Goal: Task Accomplishment & Management: Manage account settings

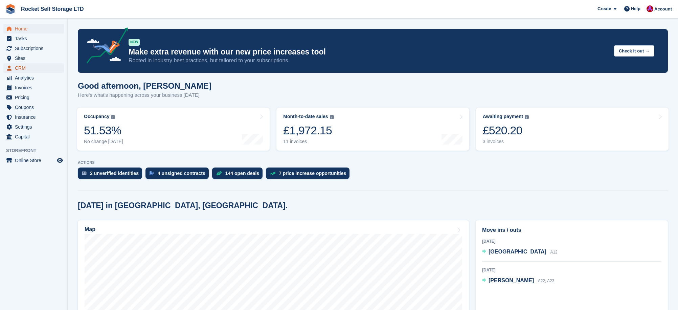
click at [21, 67] on span "CRM" at bounding box center [35, 67] width 41 height 9
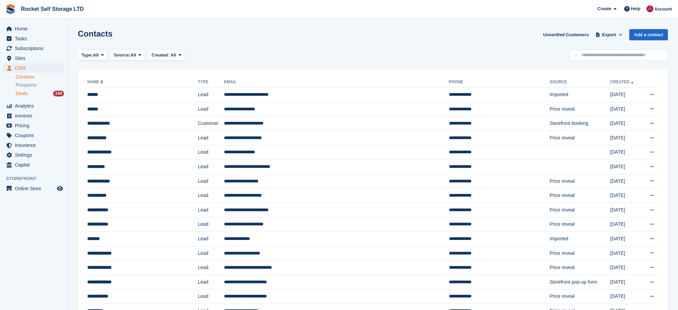
click at [28, 93] on div "Deals 144" at bounding box center [40, 93] width 48 height 6
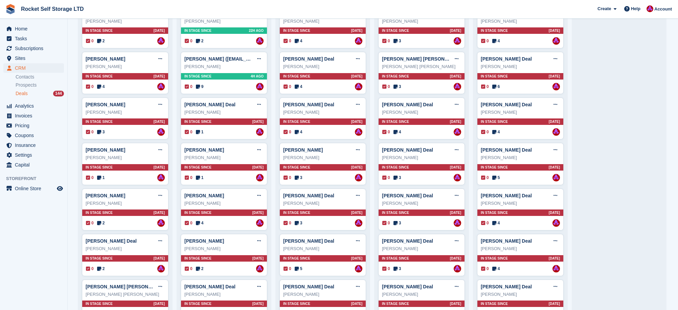
scroll to position [235, 0]
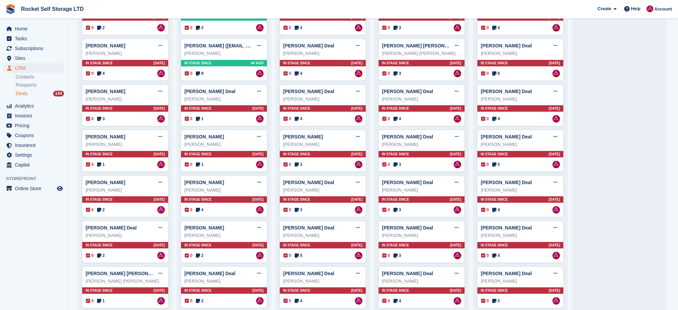
click at [103, 152] on span "In stage since" at bounding box center [99, 154] width 27 height 5
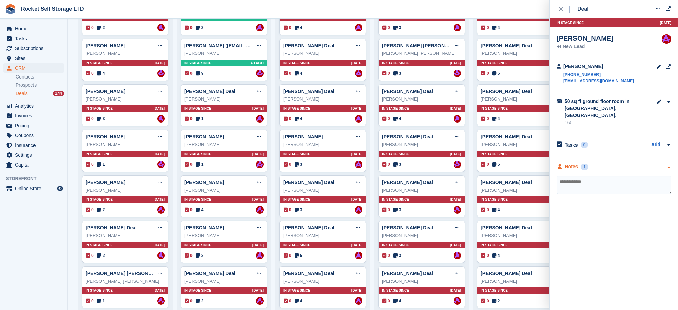
click at [584, 164] on div "1" at bounding box center [585, 167] width 8 height 6
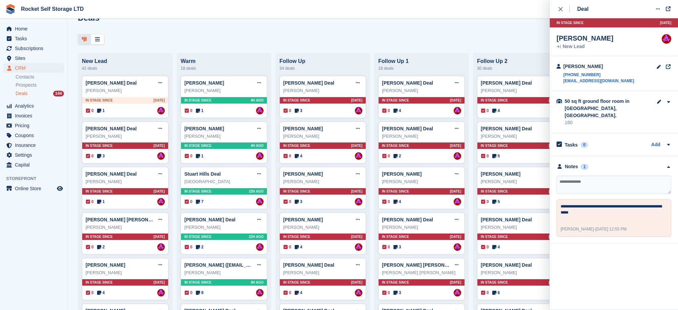
scroll to position [0, 0]
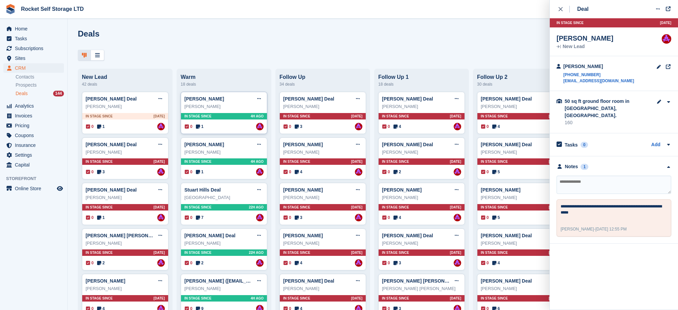
click at [222, 104] on div "Claire" at bounding box center [223, 106] width 79 height 7
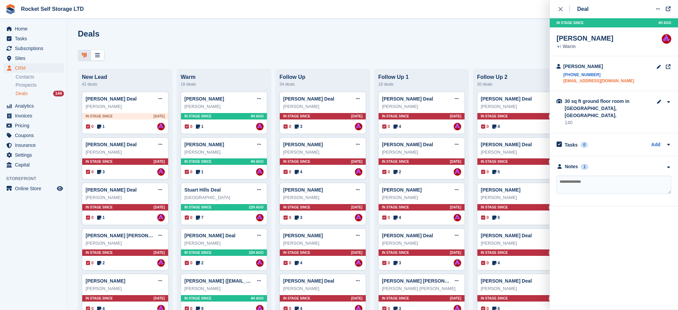
click at [585, 81] on link "clairecraigx@hotmail.co.uk" at bounding box center [598, 81] width 71 height 6
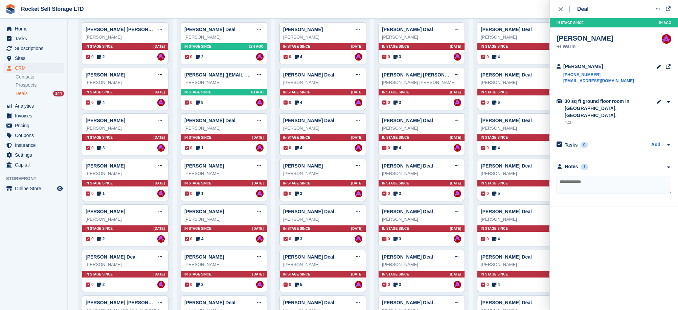
scroll to position [206, 0]
click at [123, 164] on div "Kevin Dann Edit deal Mark as won Mark as lost Delete deal" at bounding box center [125, 165] width 79 height 10
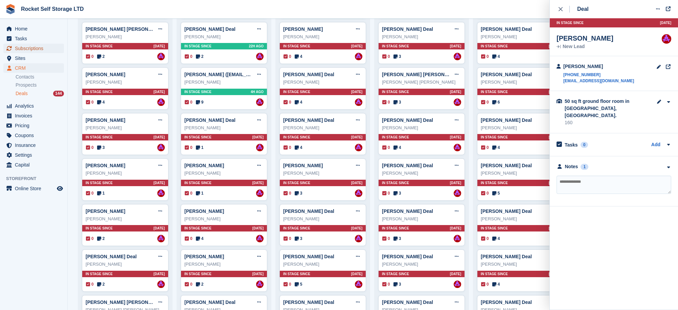
click at [26, 49] on span "Subscriptions" at bounding box center [35, 48] width 41 height 9
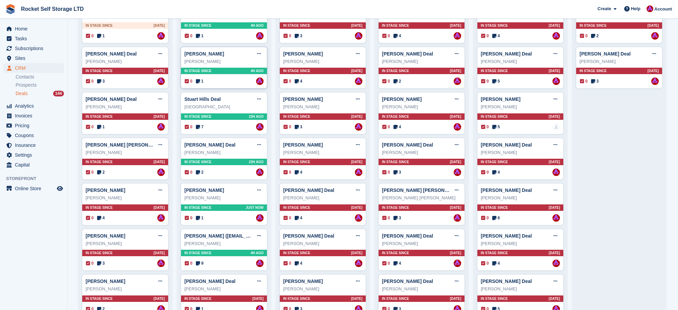
scroll to position [92, 0]
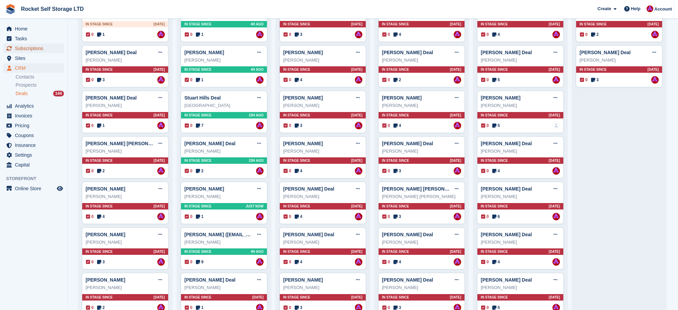
click at [35, 52] on span "Subscriptions" at bounding box center [35, 48] width 41 height 9
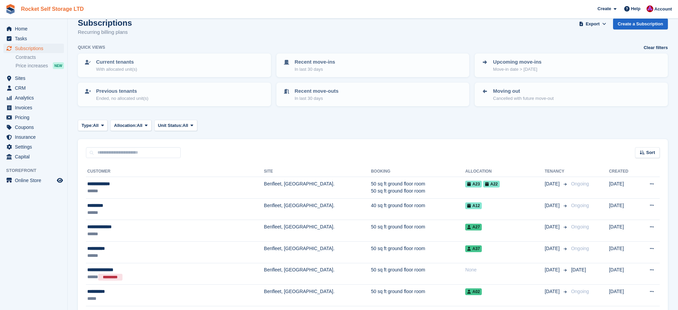
scroll to position [0, 0]
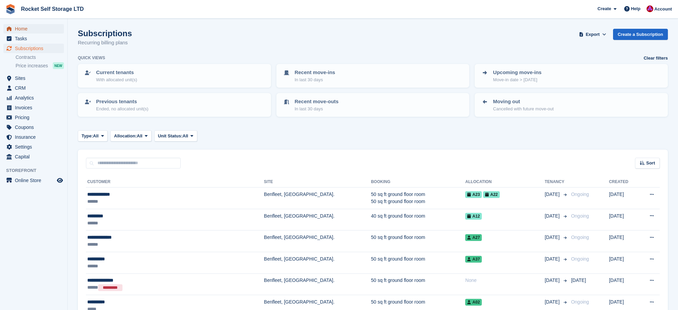
click at [22, 25] on span "Home" at bounding box center [35, 28] width 41 height 9
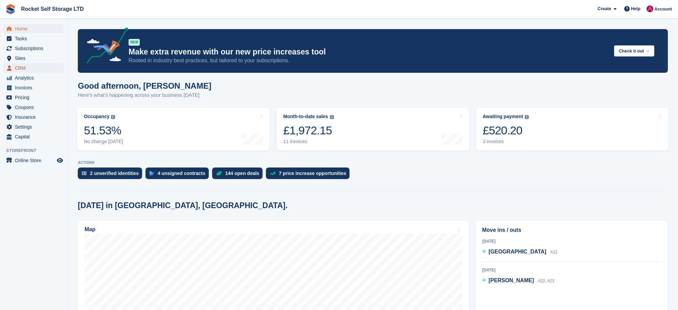
click at [23, 69] on span "CRM" at bounding box center [35, 67] width 41 height 9
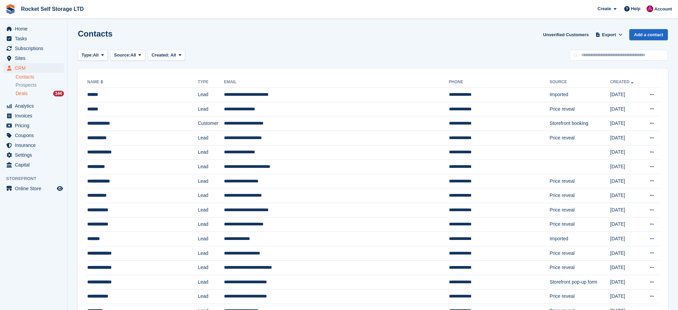
click at [24, 93] on span "Deals" at bounding box center [22, 93] width 12 height 6
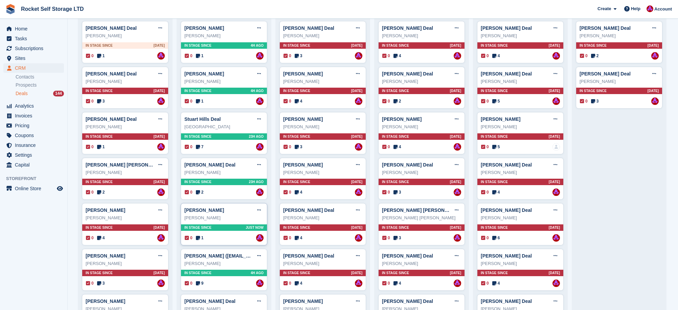
scroll to position [81, 0]
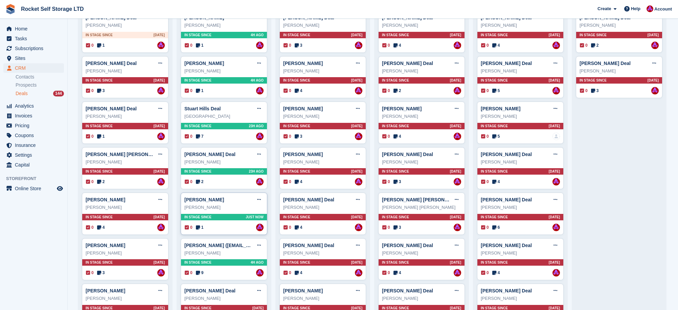
click at [217, 212] on div "Kevin Dann Edit deal Mark as won Mark as lost Delete deal Kevin Dann In stage s…" at bounding box center [224, 214] width 87 height 42
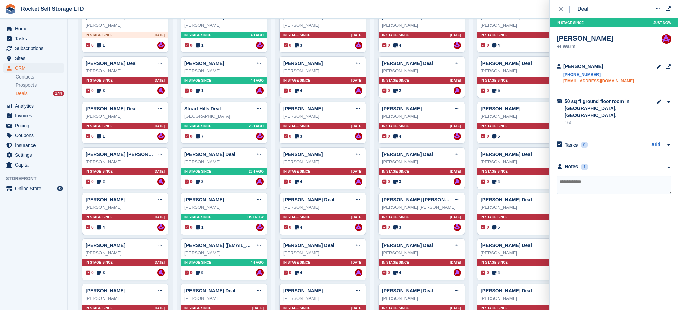
click at [599, 80] on link "[EMAIL_ADDRESS][DOMAIN_NAME]" at bounding box center [598, 81] width 71 height 6
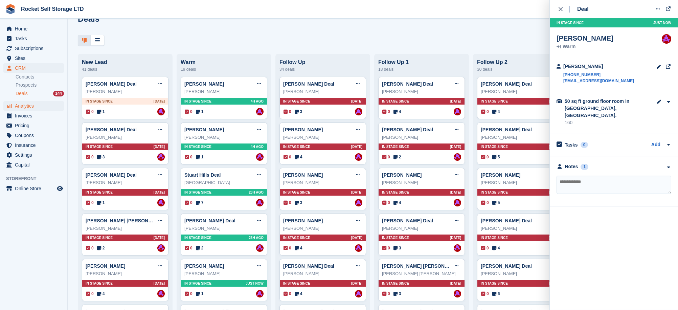
scroll to position [0, 0]
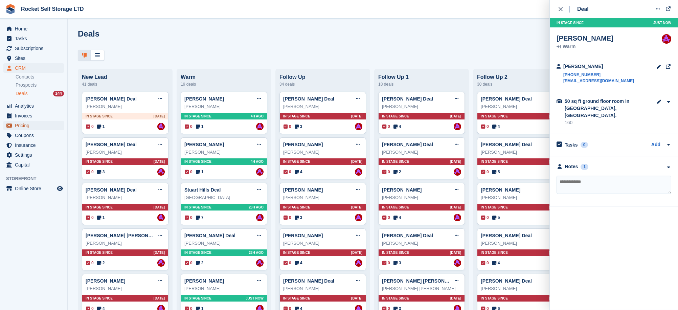
click at [23, 127] on span "Pricing" at bounding box center [35, 125] width 41 height 9
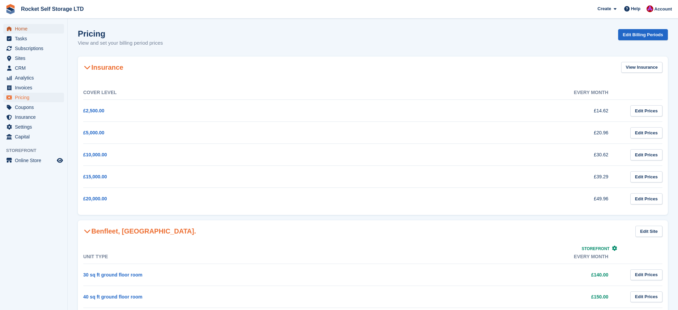
click at [18, 30] on span "Home" at bounding box center [35, 28] width 41 height 9
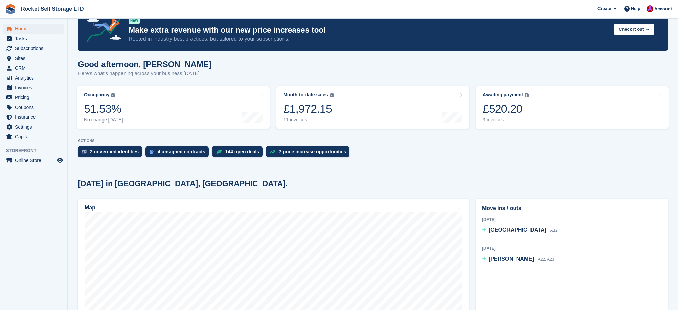
scroll to position [42, 0]
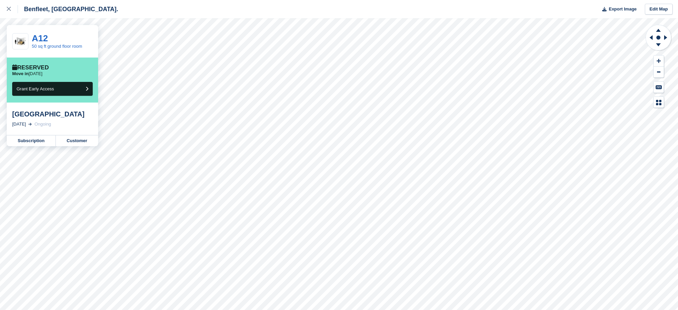
click at [24, 116] on div "[GEOGRAPHIC_DATA]" at bounding box center [52, 114] width 81 height 8
click at [34, 142] on link "Subscription" at bounding box center [31, 140] width 49 height 11
click at [8, 8] on icon at bounding box center [9, 9] width 4 height 4
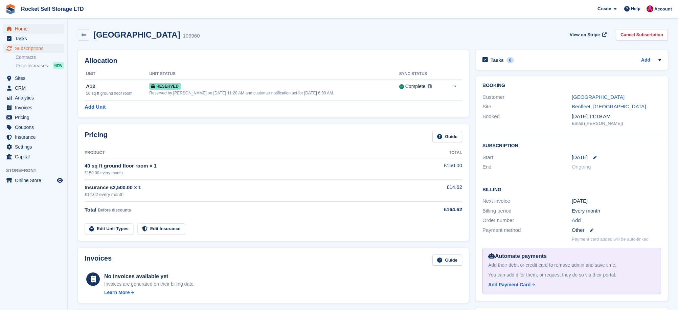
click at [24, 29] on span "Home" at bounding box center [35, 28] width 41 height 9
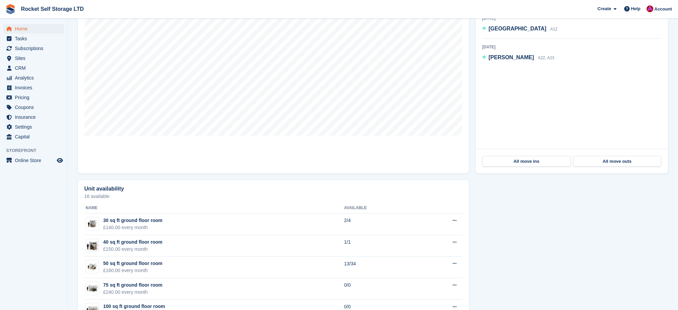
scroll to position [249, 0]
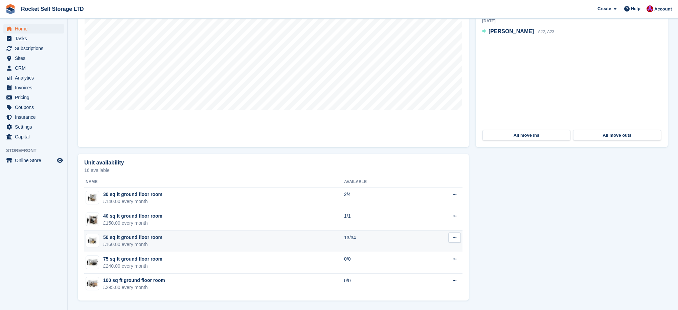
click at [133, 242] on div "£160.00 every month" at bounding box center [132, 244] width 59 height 7
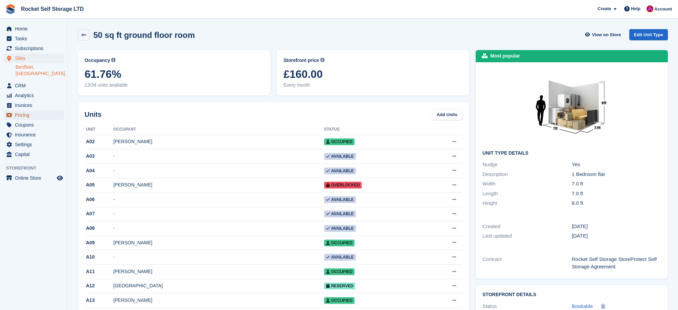
click at [24, 113] on span "Pricing" at bounding box center [35, 114] width 41 height 9
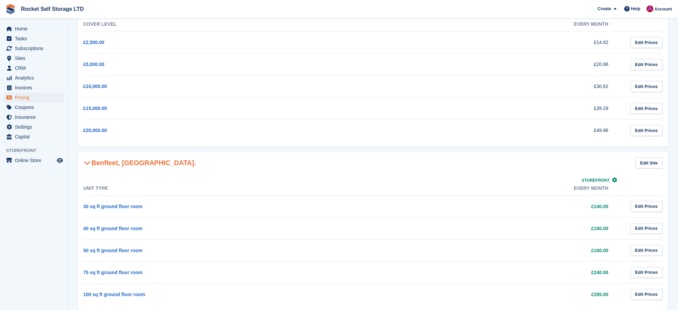
scroll to position [84, 0]
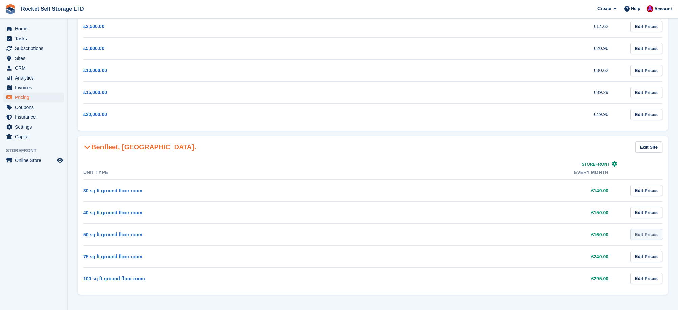
click at [645, 233] on link "Edit Prices" at bounding box center [647, 234] width 32 height 11
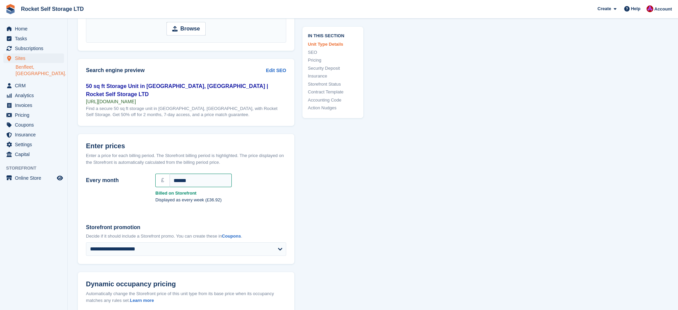
scroll to position [488, 0]
click at [180, 177] on input "******" at bounding box center [201, 180] width 62 height 14
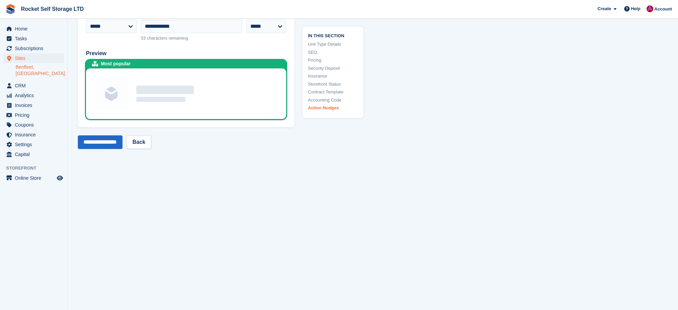
scroll to position [1369, 0]
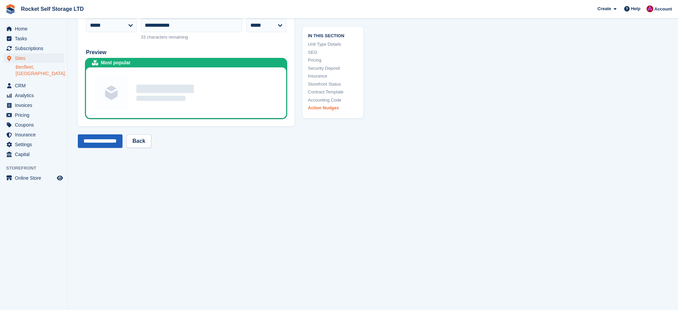
type input "******"
click at [108, 139] on input "**********" at bounding box center [100, 141] width 45 height 14
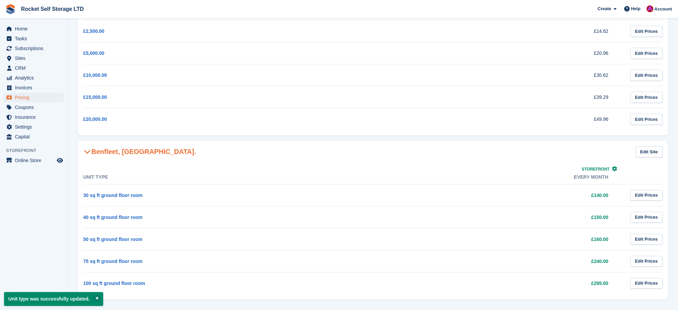
scroll to position [84, 0]
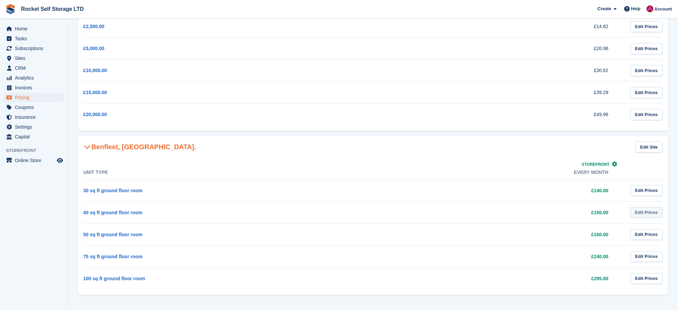
click at [642, 212] on link "Edit Prices" at bounding box center [647, 212] width 32 height 11
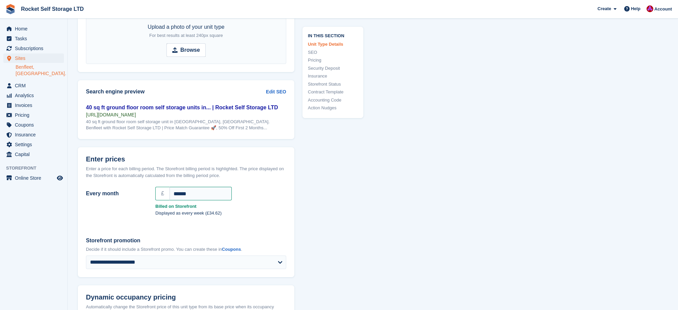
scroll to position [488, 0]
click at [180, 198] on input "******" at bounding box center [201, 193] width 62 height 14
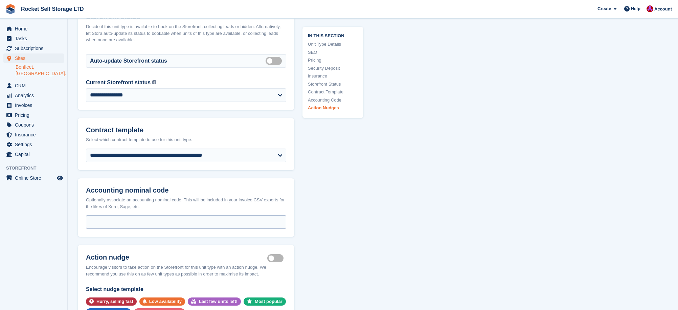
scroll to position [1396, 0]
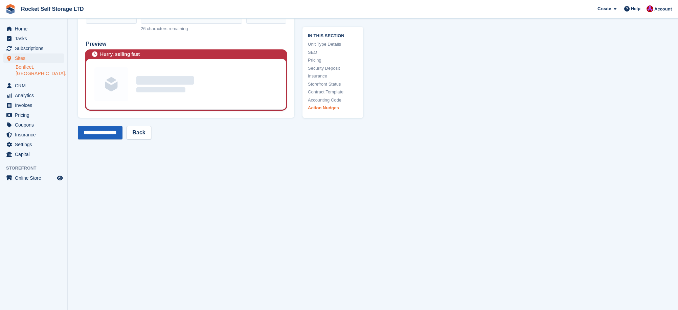
type input "******"
click at [98, 131] on input "**********" at bounding box center [100, 133] width 45 height 14
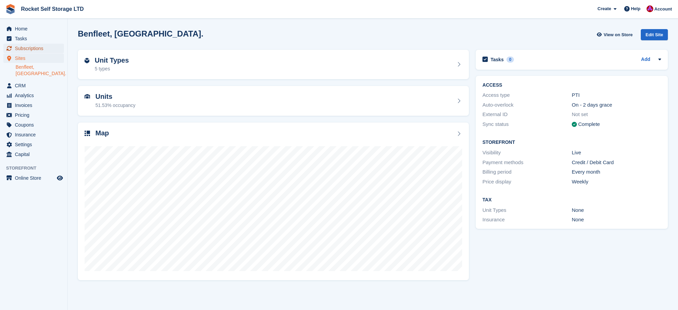
click at [30, 49] on span "Subscriptions" at bounding box center [35, 48] width 41 height 9
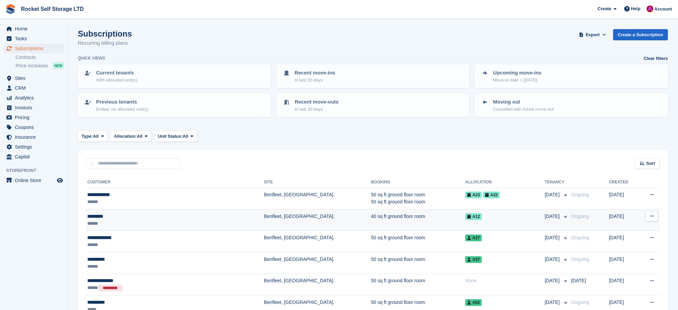
click at [102, 216] on div "*********" at bounding box center [145, 216] width 116 height 7
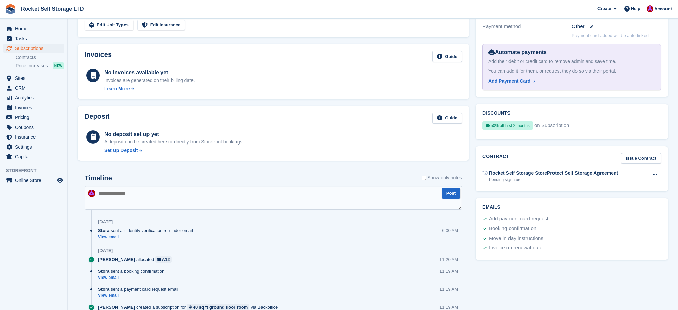
scroll to position [233, 0]
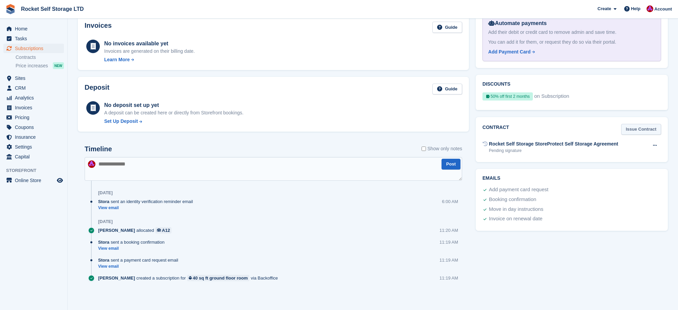
click at [639, 130] on link "Issue Contract" at bounding box center [641, 129] width 40 height 11
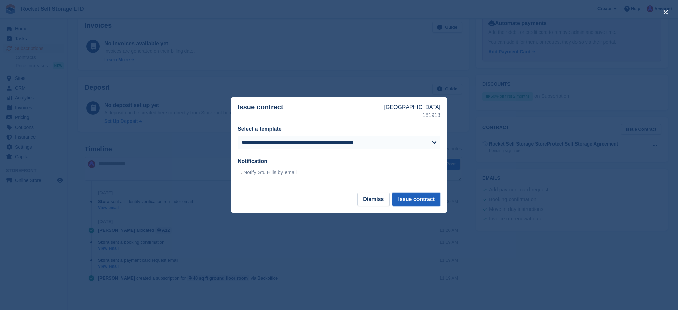
click at [422, 198] on button "Issue contract" at bounding box center [417, 200] width 48 height 14
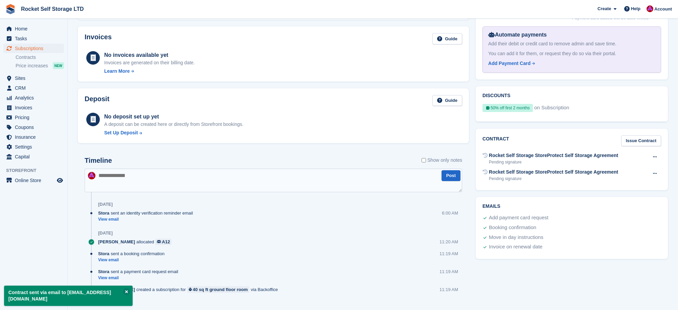
scroll to position [228, 0]
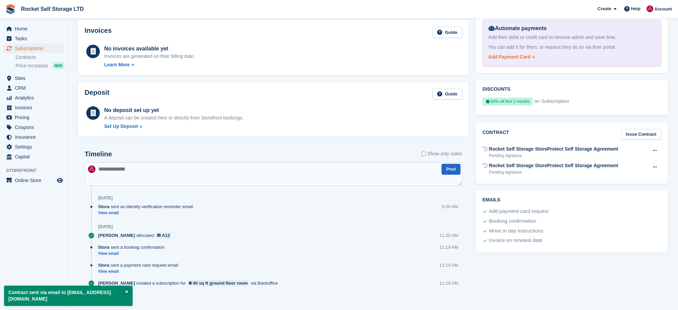
click at [506, 58] on div "Add Payment Card" at bounding box center [509, 56] width 42 height 7
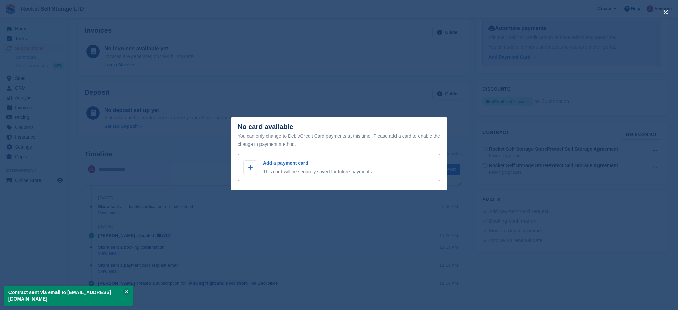
click at [278, 171] on p "This card will be securely saved for future payments." at bounding box center [318, 171] width 110 height 7
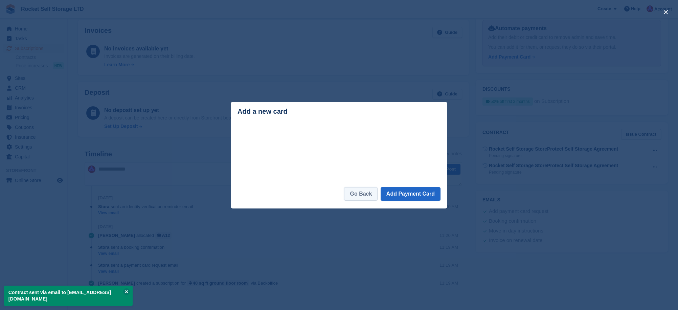
click at [364, 193] on link "Go Back" at bounding box center [361, 194] width 34 height 14
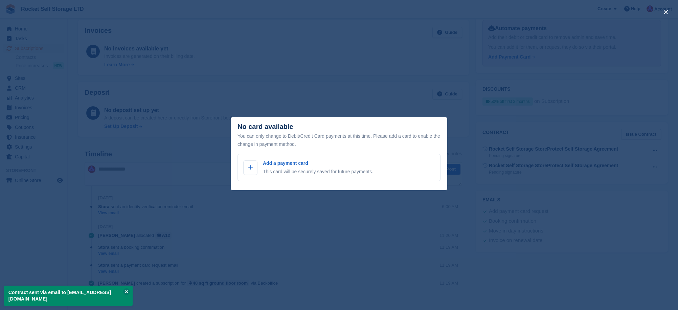
click at [271, 74] on div "close" at bounding box center [339, 155] width 678 height 310
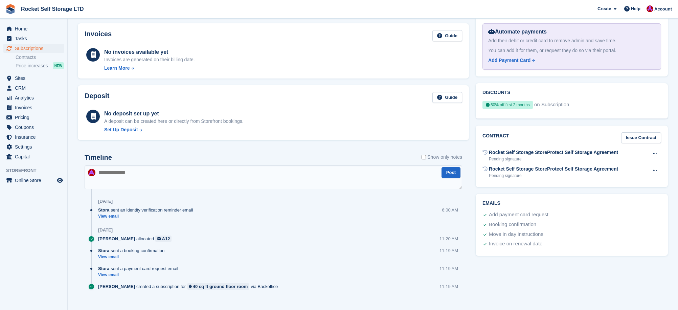
scroll to position [233, 0]
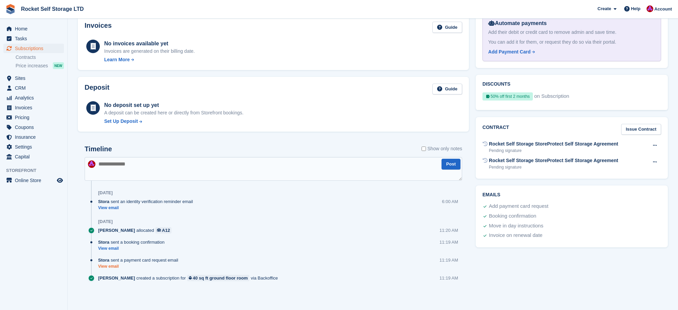
click at [112, 265] on link "View email" at bounding box center [140, 267] width 84 height 6
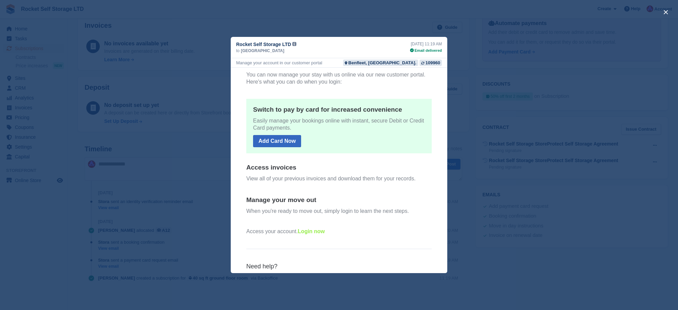
scroll to position [0, 0]
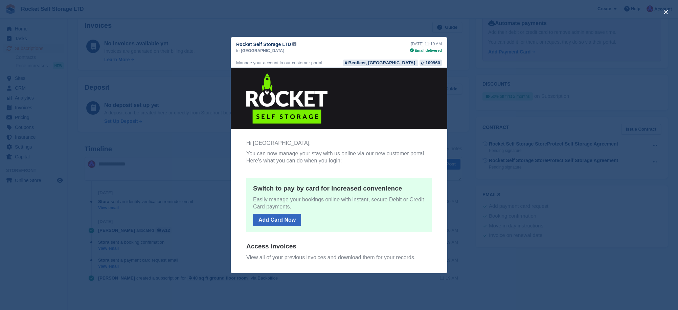
click at [236, 44] on div "Rocket Self Storage LTD from: Rocket Self Storage LTD <noreply@mg.rocketselfsto…" at bounding box center [339, 47] width 217 height 21
click at [200, 45] on div "close" at bounding box center [339, 155] width 678 height 310
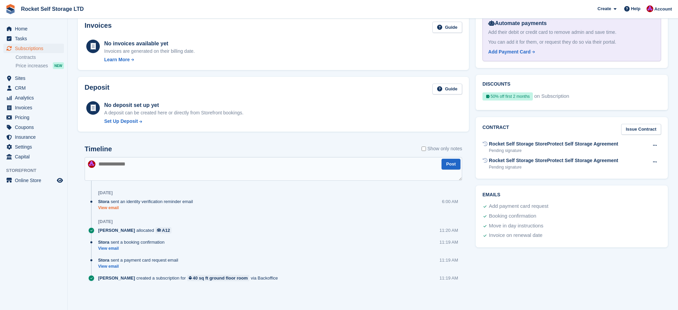
click at [111, 208] on link "View email" at bounding box center [147, 208] width 98 height 6
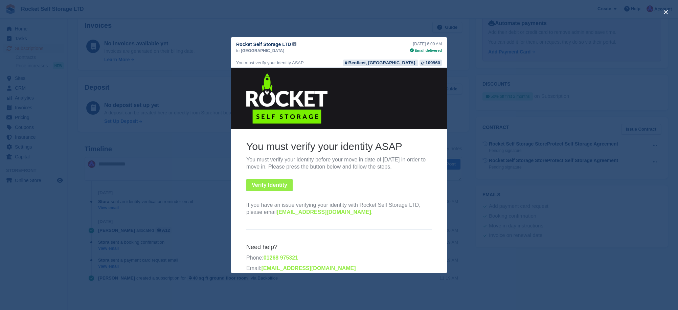
click at [177, 85] on div "close" at bounding box center [339, 155] width 678 height 310
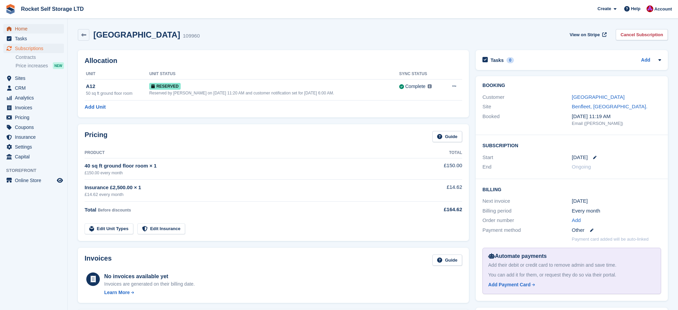
click at [23, 28] on span "Home" at bounding box center [35, 28] width 41 height 9
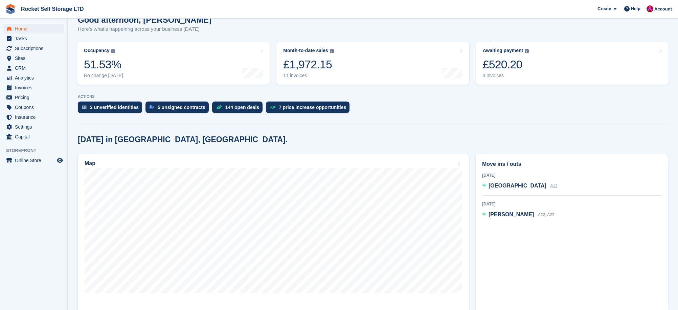
scroll to position [64, 0]
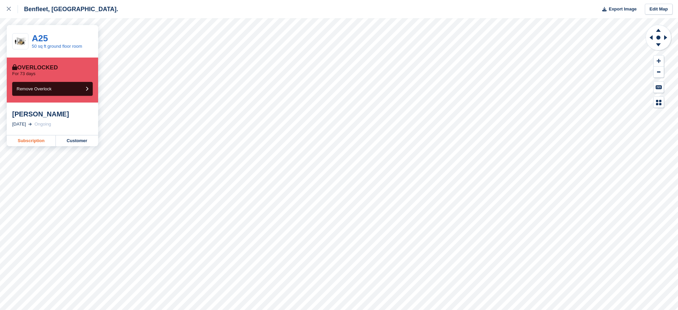
click at [41, 140] on link "Subscription" at bounding box center [31, 140] width 49 height 11
click at [8, 6] on div at bounding box center [12, 9] width 11 height 8
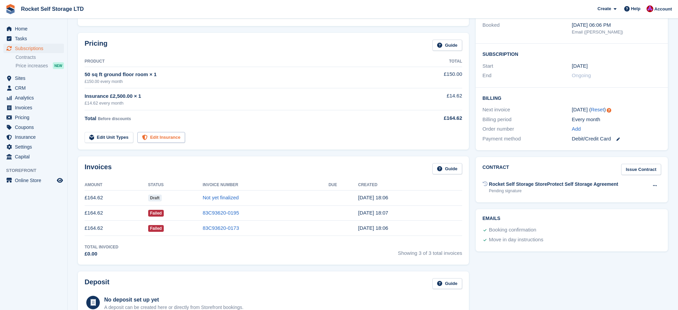
scroll to position [102, 0]
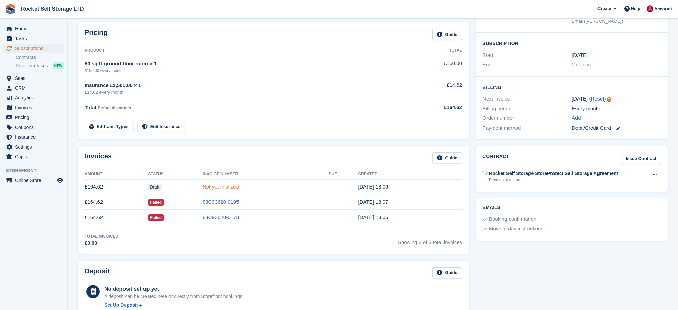
click at [223, 186] on link "Not yet finalized" at bounding box center [221, 187] width 36 height 6
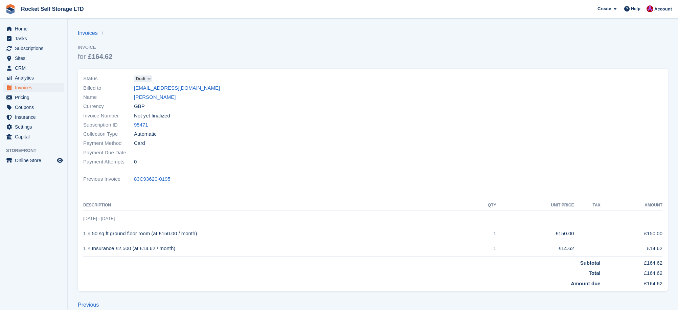
click at [151, 79] on icon at bounding box center [149, 79] width 4 height 4
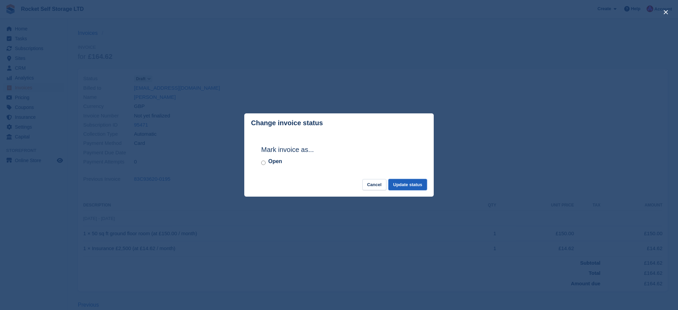
click at [413, 184] on button "Update status" at bounding box center [408, 184] width 39 height 11
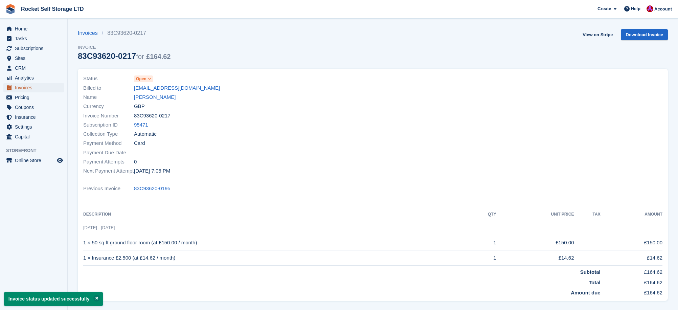
click at [20, 88] on span "Invoices" at bounding box center [35, 87] width 41 height 9
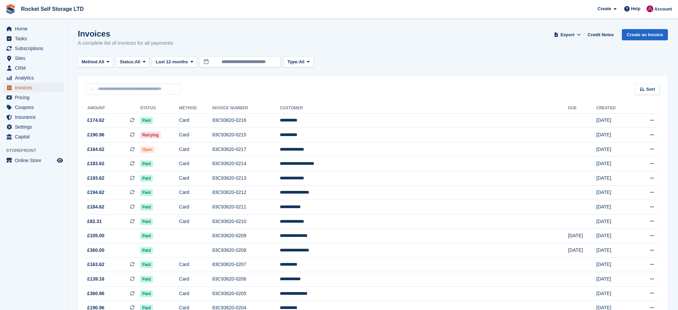
click at [40, 89] on span "Invoices" at bounding box center [35, 87] width 41 height 9
click at [21, 50] on span "Subscriptions" at bounding box center [35, 48] width 41 height 9
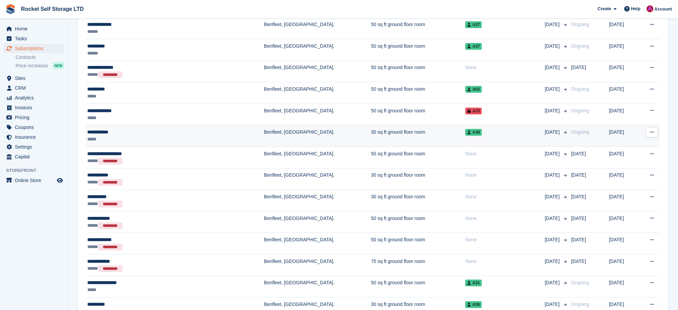
scroll to position [214, 0]
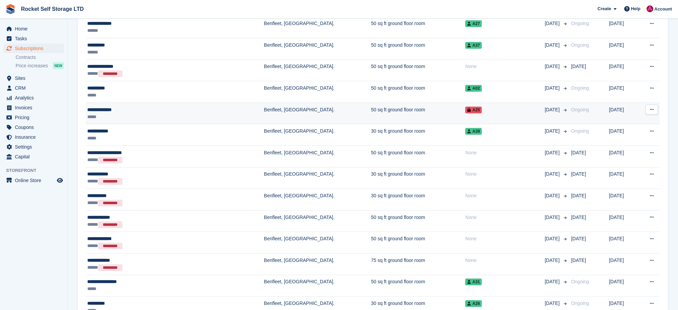
click at [145, 112] on div "**********" at bounding box center [145, 109] width 116 height 7
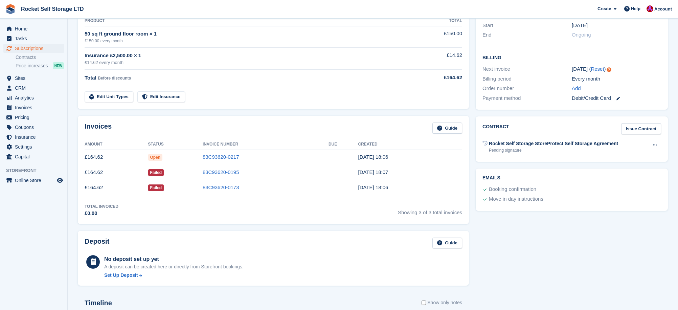
scroll to position [133, 0]
drag, startPoint x: 159, startPoint y: 159, endPoint x: 123, endPoint y: 156, distance: 35.7
click at [155, 158] on span "Open" at bounding box center [155, 156] width 15 height 7
click at [100, 157] on td "£164.62" at bounding box center [117, 156] width 64 height 15
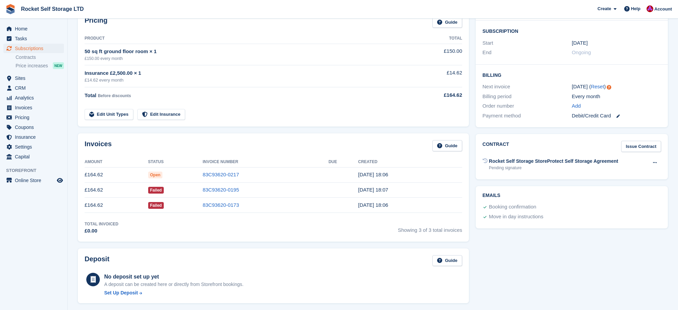
scroll to position [0, 0]
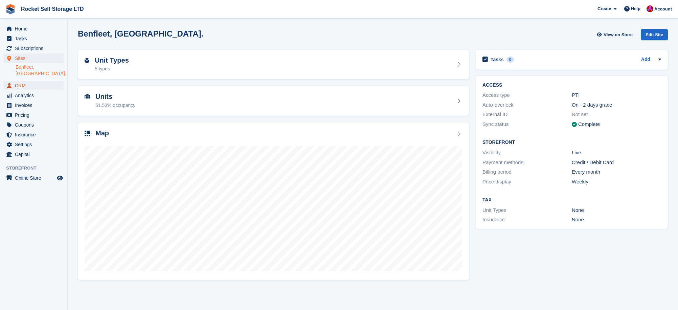
click at [26, 81] on span "CRM" at bounding box center [35, 85] width 41 height 9
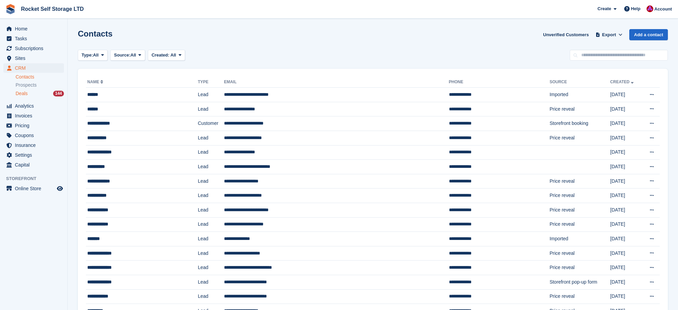
click at [28, 92] on div "Deals 144" at bounding box center [40, 93] width 48 height 6
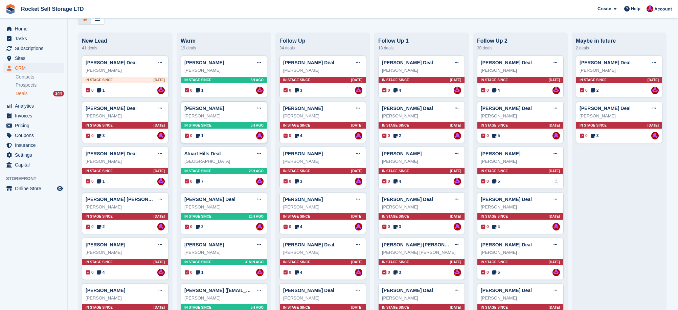
scroll to position [39, 0]
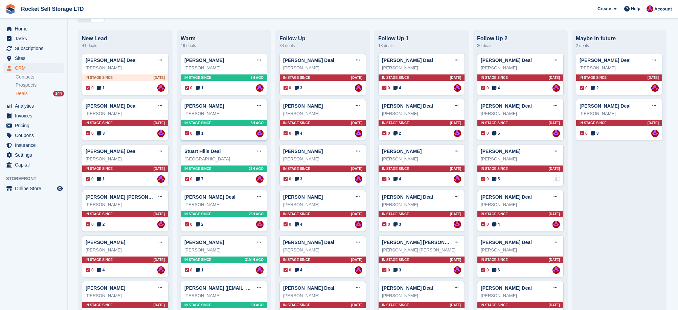
click at [212, 114] on div "[PERSON_NAME]" at bounding box center [223, 113] width 79 height 7
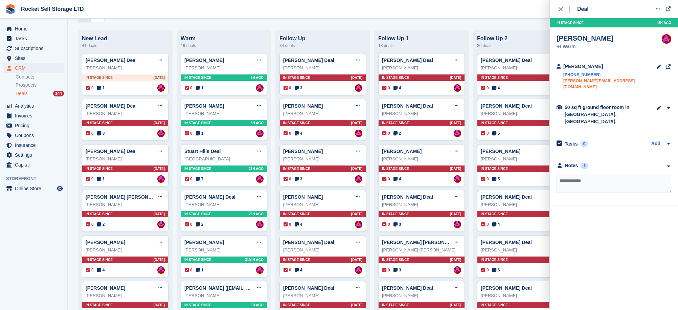
click at [585, 82] on link "[PERSON_NAME][EMAIL_ADDRESS][DOMAIN_NAME]" at bounding box center [609, 84] width 93 height 12
click at [573, 175] on textarea at bounding box center [614, 184] width 115 height 18
type textarea "**********"
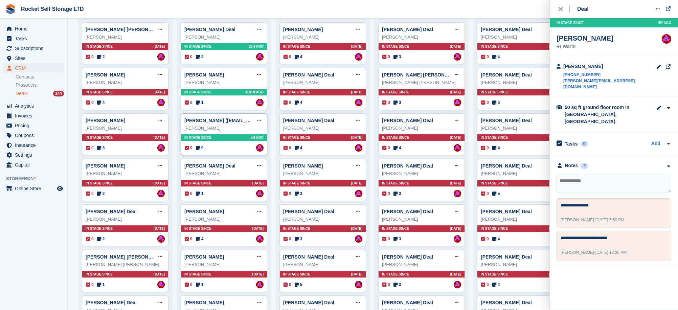
scroll to position [207, 0]
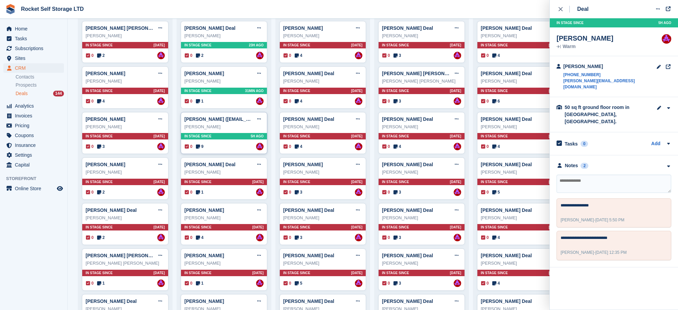
click at [218, 129] on div "[PERSON_NAME]" at bounding box center [223, 127] width 79 height 7
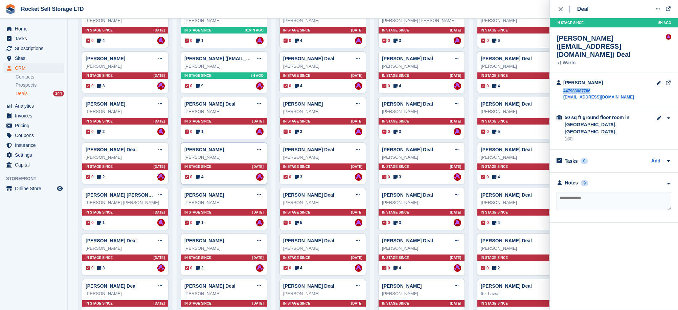
scroll to position [269, 0]
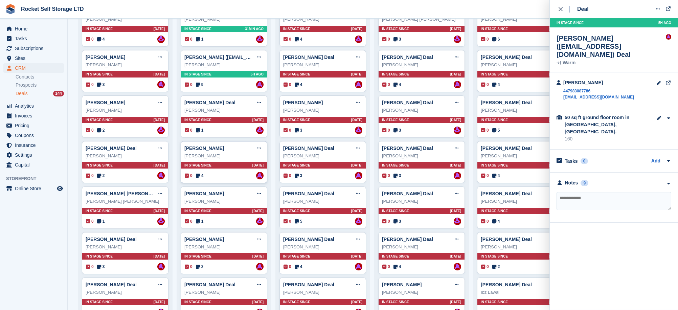
click at [216, 156] on div "[PERSON_NAME]" at bounding box center [223, 156] width 79 height 7
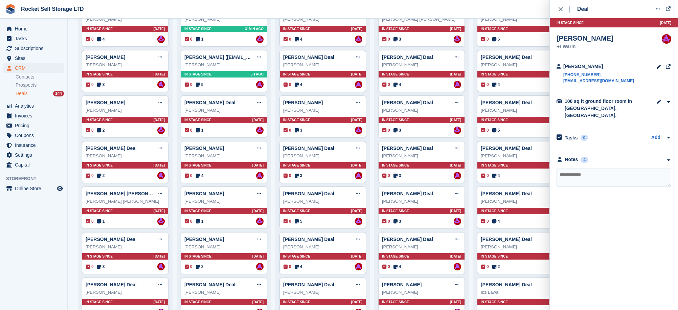
click at [591, 172] on textarea at bounding box center [614, 178] width 115 height 18
type textarea "*******"
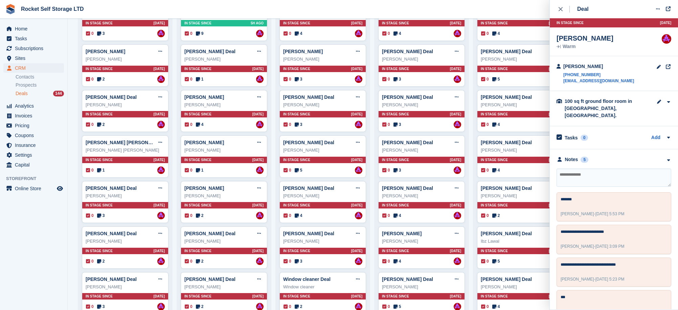
scroll to position [325, 0]
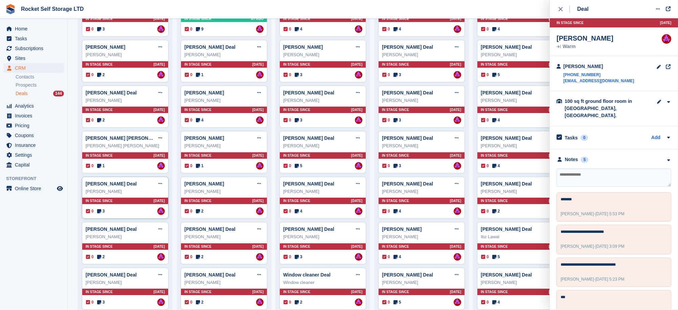
click at [110, 190] on div "[PERSON_NAME]" at bounding box center [125, 191] width 79 height 7
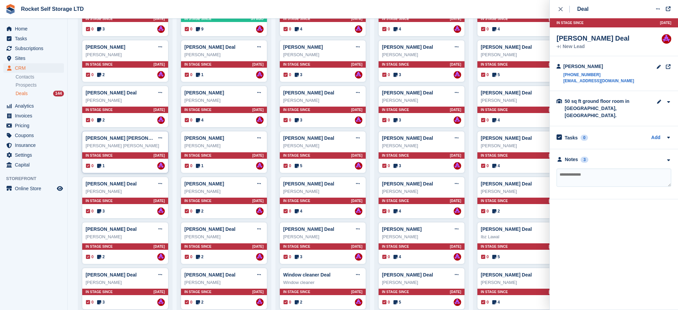
click at [112, 144] on div "[PERSON_NAME] [PERSON_NAME]" at bounding box center [125, 145] width 79 height 7
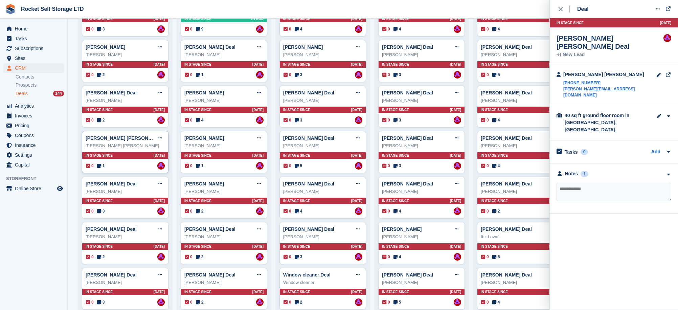
click at [115, 132] on div "[PERSON_NAME] [PERSON_NAME] Deal Edit deal [PERSON_NAME] as won [PERSON_NAME] a…" at bounding box center [125, 152] width 87 height 42
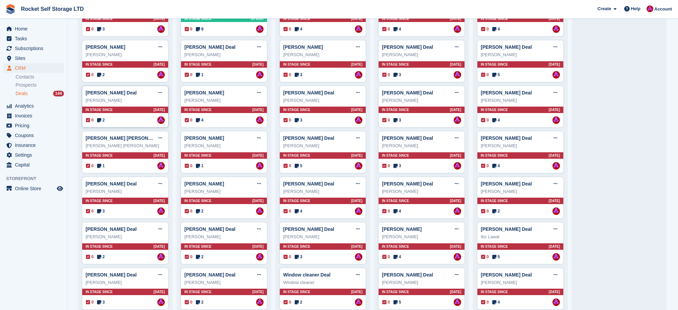
click at [116, 105] on div "[PERSON_NAME] Deal Edit deal [PERSON_NAME] as won [PERSON_NAME] as lost Delete …" at bounding box center [125, 107] width 87 height 42
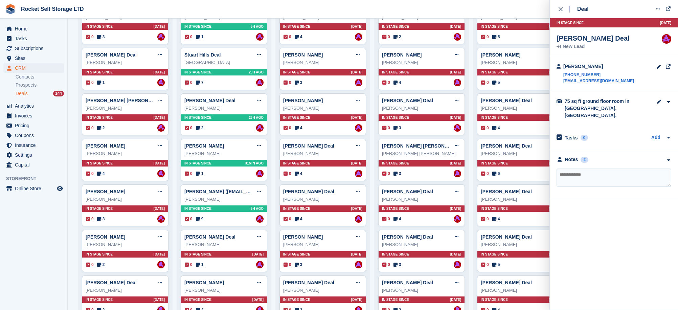
scroll to position [0, 0]
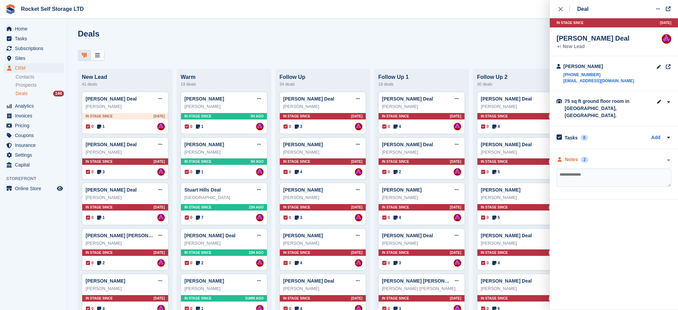
click at [585, 157] on div "2" at bounding box center [585, 160] width 8 height 6
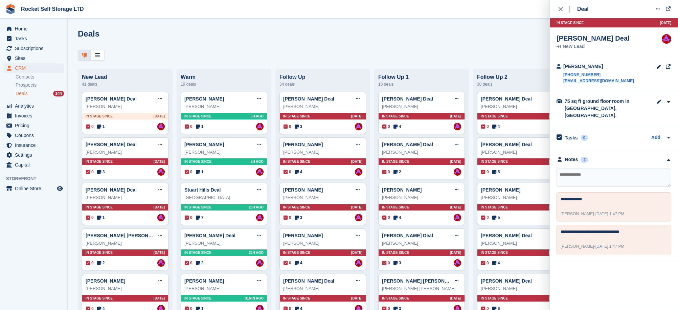
click at [318, 53] on div at bounding box center [373, 55] width 590 height 11
